Goal: Navigation & Orientation: Understand site structure

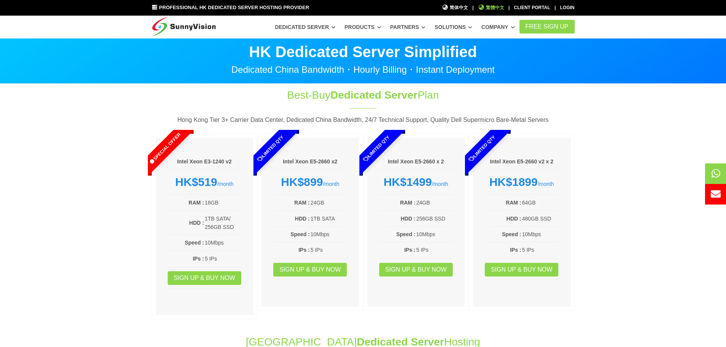
click at [495, 8] on span "繁體中文" at bounding box center [491, 7] width 26 height 7
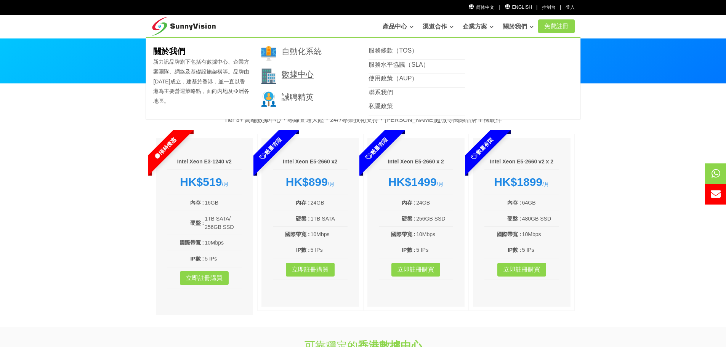
click at [294, 70] on link "數據中心" at bounding box center [298, 74] width 32 height 9
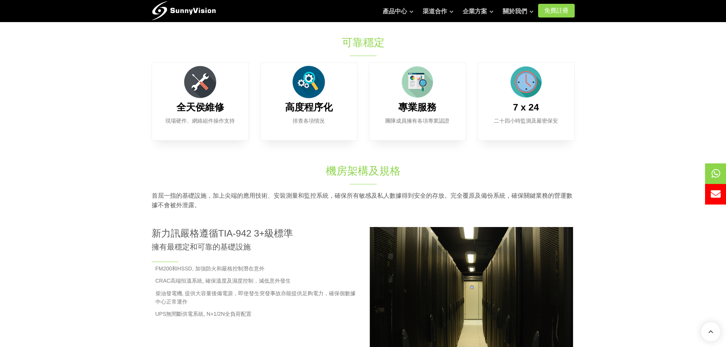
scroll to position [229, 0]
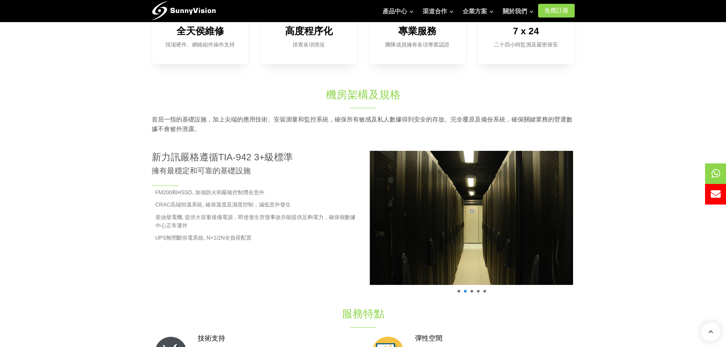
click at [458, 291] on span at bounding box center [458, 291] width 3 height 3
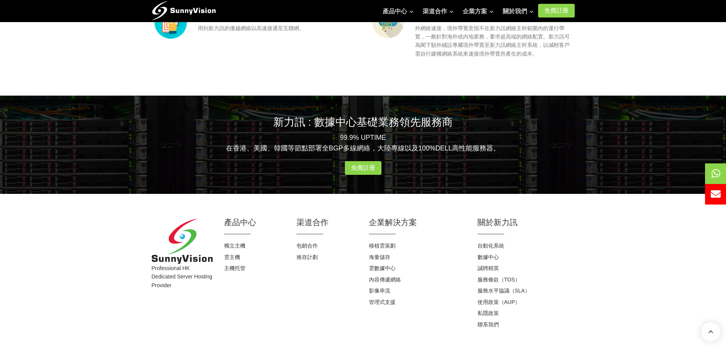
scroll to position [762, 0]
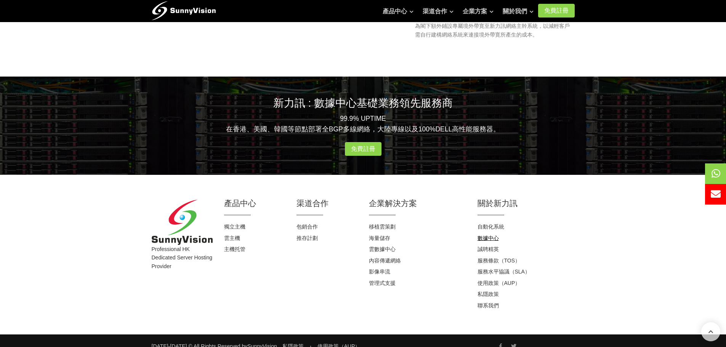
click at [491, 239] on link "數據中心" at bounding box center [487, 238] width 21 height 6
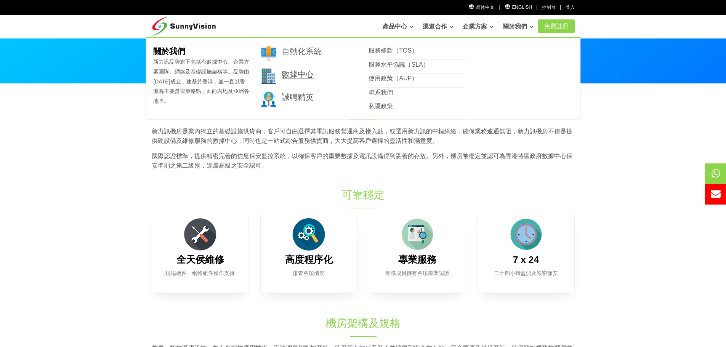
click at [289, 73] on link "數據中心" at bounding box center [298, 74] width 32 height 9
click at [308, 53] on link "自動化系統" at bounding box center [302, 51] width 40 height 9
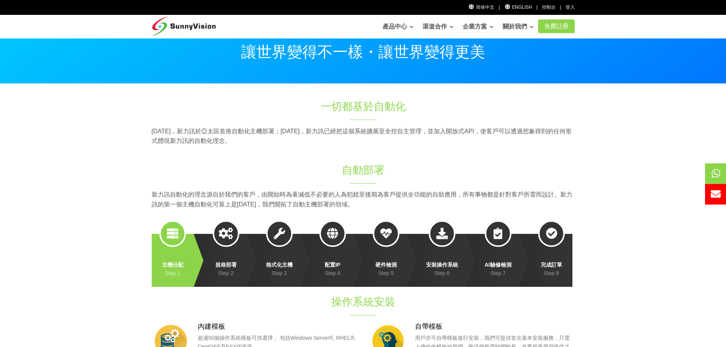
click at [229, 245] on span at bounding box center [226, 233] width 27 height 27
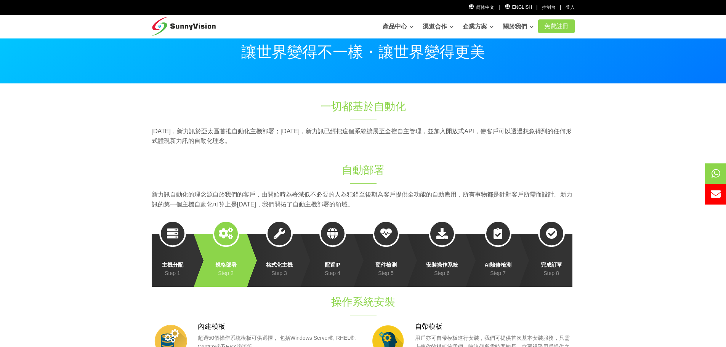
click at [266, 238] on link "格式化主機 Step 3" at bounding box center [273, 260] width 53 height 53
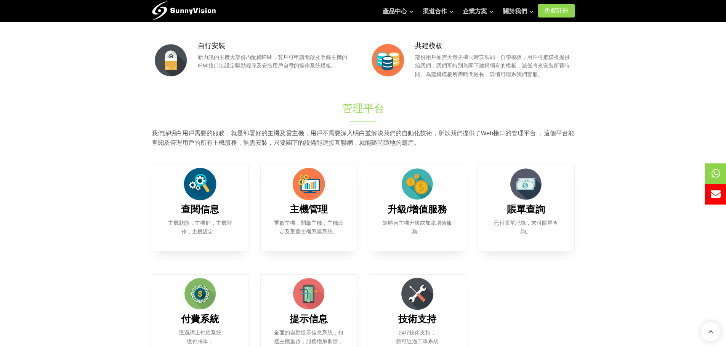
scroll to position [343, 0]
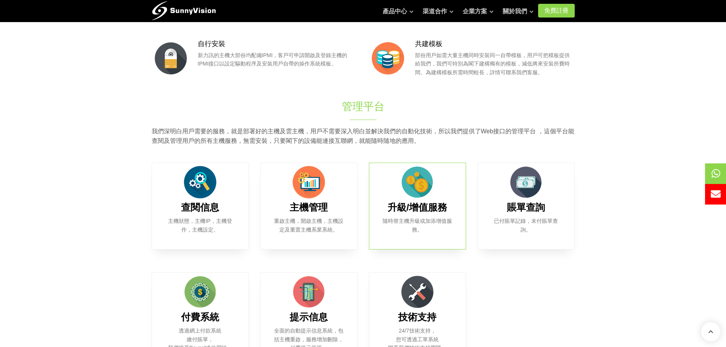
click at [428, 212] on b "升級/增值服務" at bounding box center [418, 207] width 60 height 10
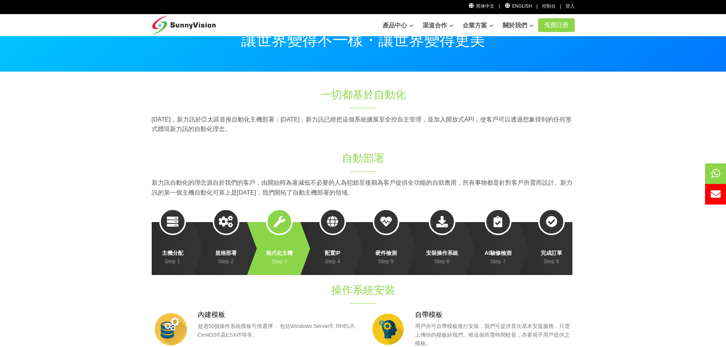
scroll to position [0, 0]
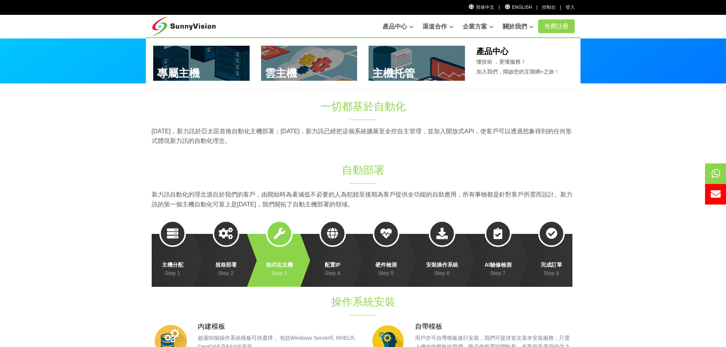
click at [175, 69] on link at bounding box center [201, 63] width 96 height 35
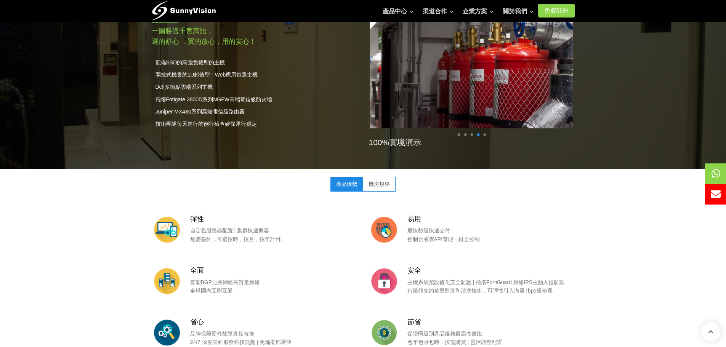
scroll to position [648, 0]
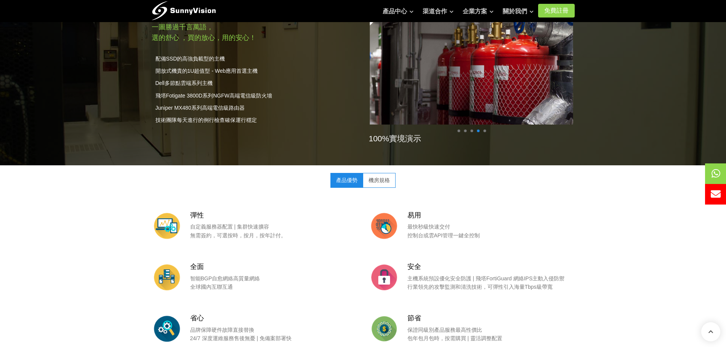
click at [387, 177] on link "機房規格" at bounding box center [379, 180] width 33 height 14
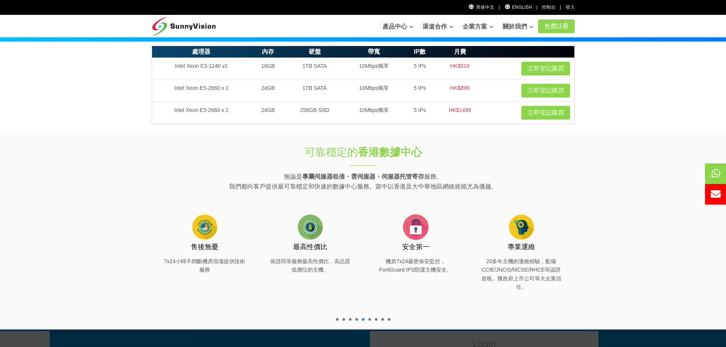
scroll to position [0, 0]
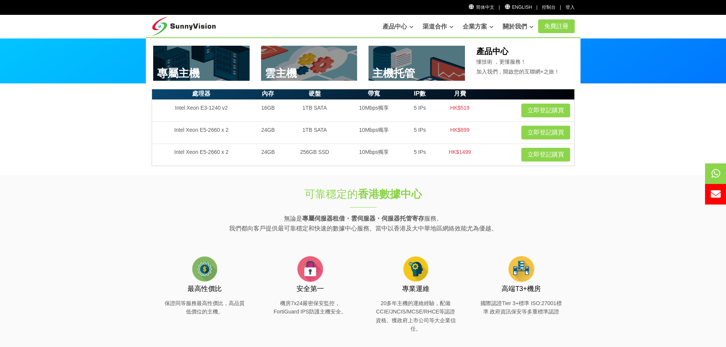
click at [313, 59] on link at bounding box center [309, 63] width 96 height 35
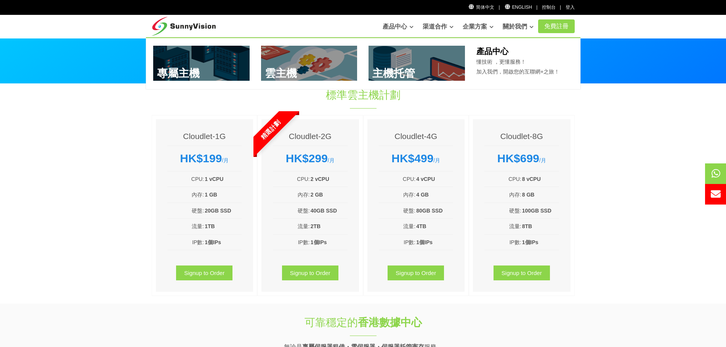
click at [400, 24] on link "產品中心" at bounding box center [398, 26] width 31 height 15
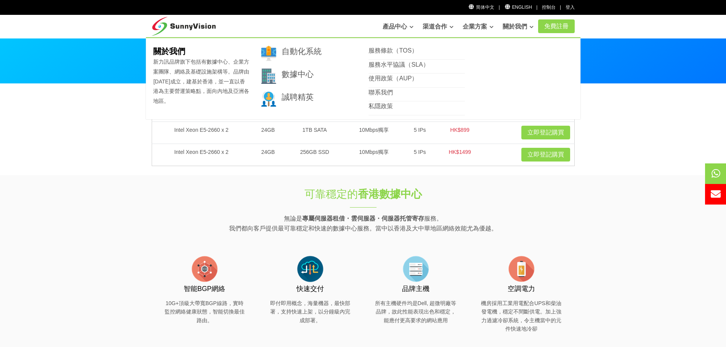
click at [513, 26] on link "關於我們" at bounding box center [518, 26] width 31 height 15
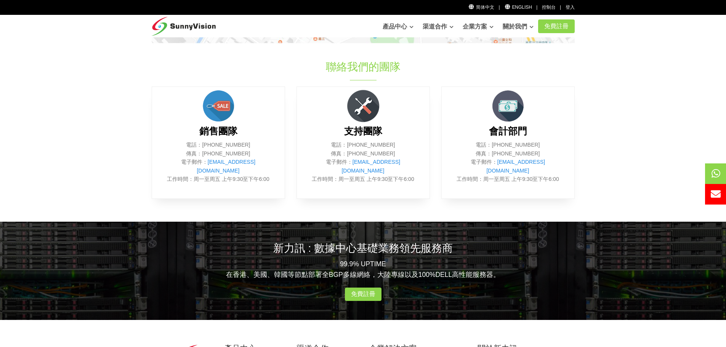
scroll to position [305, 0]
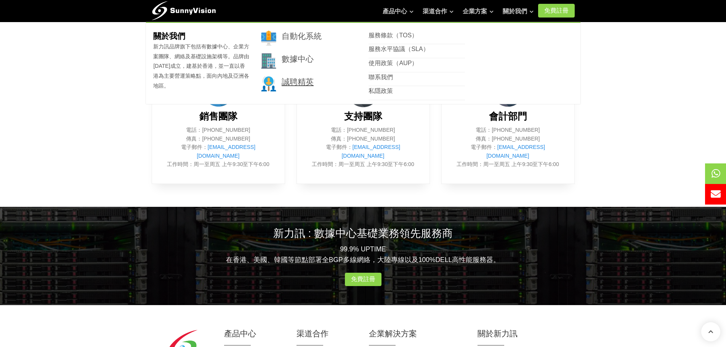
click at [295, 83] on link "誠聘精英" at bounding box center [298, 81] width 32 height 9
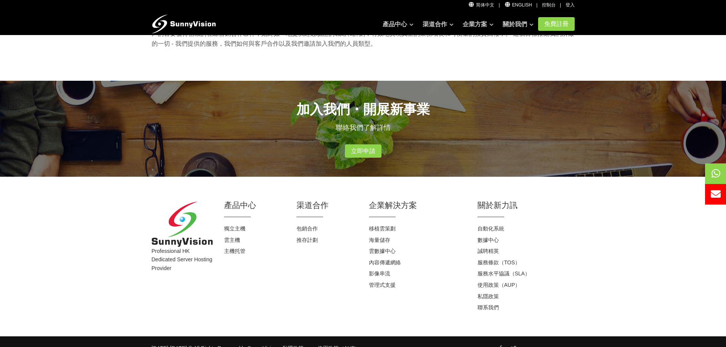
scroll to position [145, 0]
